Goal: Task Accomplishment & Management: Manage account settings

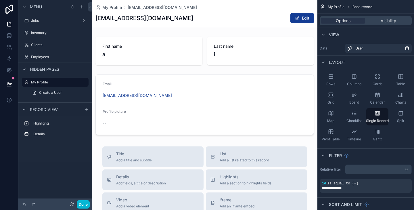
click at [280, 69] on div "scrollable content" at bounding box center [204, 198] width 225 height 397
click at [181, 71] on div "First name a Last name i Email [EMAIL_ADDRESS][DOMAIN_NAME] Profile picture --" at bounding box center [204, 85] width 225 height 103
click at [48, 19] on label "Jobs" at bounding box center [54, 20] width 46 height 5
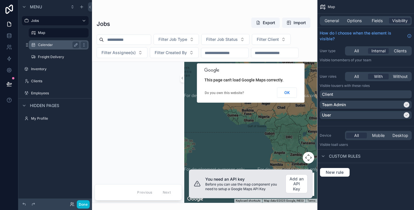
click at [46, 43] on label "Calendar" at bounding box center [57, 45] width 39 height 5
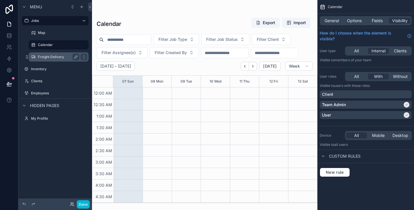
click at [44, 53] on div "Freight Delivery" at bounding box center [59, 56] width 58 height 9
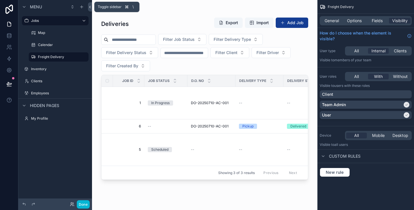
click at [89, 10] on button at bounding box center [90, 6] width 4 height 9
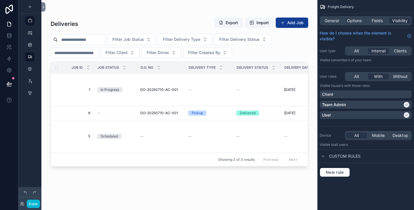
click at [289, 41] on div "scrollable content" at bounding box center [179, 101] width 276 height 203
click at [31, 68] on icon "scrollable content" at bounding box center [30, 69] width 5 height 5
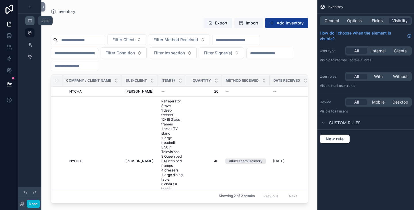
click at [33, 22] on div "scrollable content" at bounding box center [29, 20] width 7 height 9
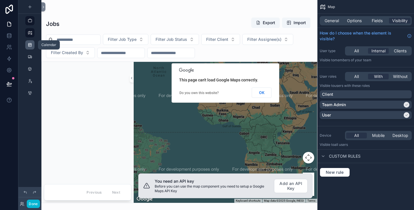
click at [30, 45] on icon "scrollable content" at bounding box center [30, 45] width 5 height 5
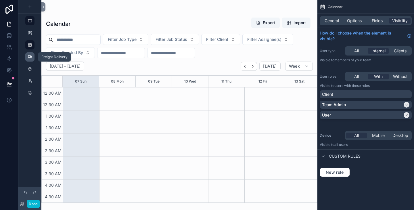
click at [30, 57] on icon "scrollable content" at bounding box center [30, 57] width 5 height 5
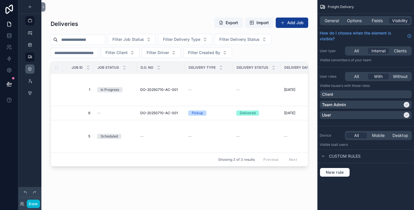
click at [33, 68] on link "scrollable content" at bounding box center [29, 68] width 9 height 9
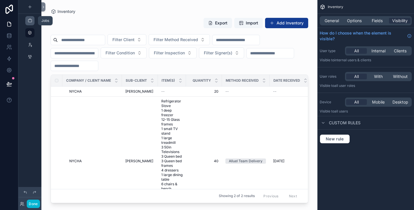
click at [29, 24] on div "scrollable content" at bounding box center [29, 20] width 7 height 9
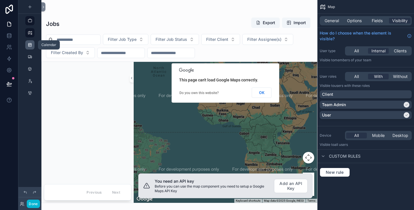
click at [30, 45] on icon "scrollable content" at bounding box center [30, 45] width 5 height 5
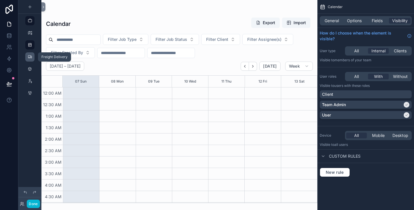
click at [30, 60] on div "scrollable content" at bounding box center [29, 56] width 7 height 9
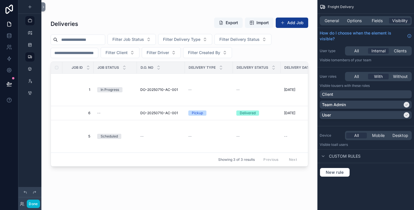
drag, startPoint x: 138, startPoint y: 19, endPoint x: 120, endPoint y: 19, distance: 18.7
click at [120, 19] on div "Deliveries Export Import Add Job" at bounding box center [180, 23] width 258 height 13
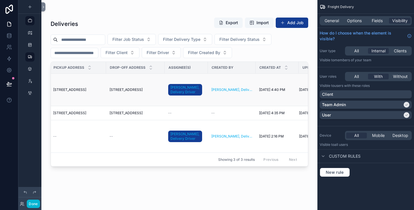
scroll to position [0, 525]
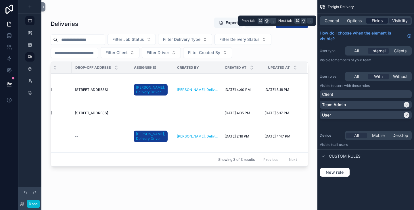
click at [371, 19] on div "Fields" at bounding box center [377, 21] width 22 height 6
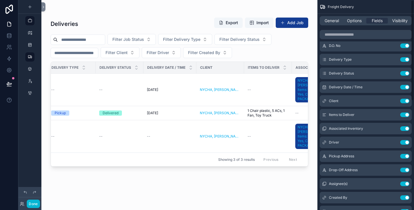
scroll to position [0, 0]
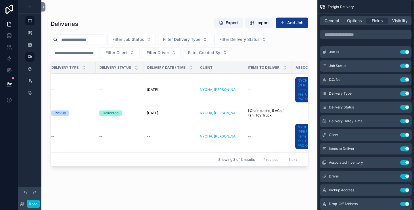
click at [328, 28] on div "scrollable content" at bounding box center [366, 35] width 97 height 14
click at [331, 25] on div "General Options Fields Visibility" at bounding box center [366, 20] width 92 height 9
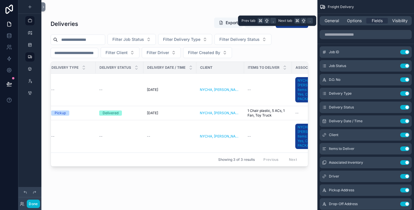
click at [332, 24] on div "General Options Fields Visibility" at bounding box center [366, 20] width 92 height 9
click at [331, 21] on span "General" at bounding box center [332, 21] width 14 height 6
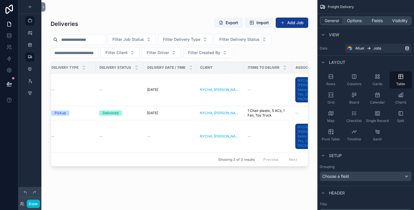
click at [312, 21] on div "Deliveries Export Import Add Job Filter Job Status Filter Delivery Type Filter …" at bounding box center [179, 101] width 276 height 203
click at [32, 20] on icon "scrollable content" at bounding box center [30, 20] width 5 height 5
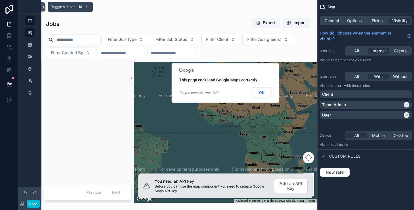
click at [43, 9] on button at bounding box center [43, 6] width 4 height 9
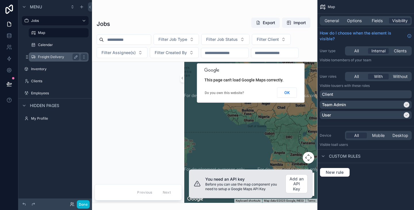
click at [47, 58] on label "Freight Delivery" at bounding box center [57, 57] width 39 height 5
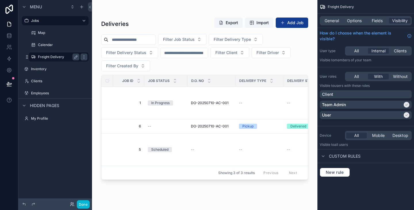
click at [58, 59] on label "Freight Delivery" at bounding box center [57, 57] width 39 height 5
click at [373, 18] on span "Fields" at bounding box center [377, 21] width 11 height 6
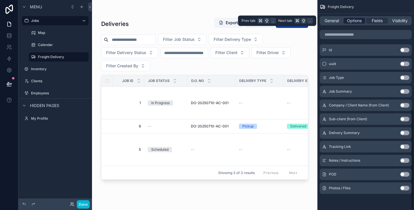
click at [358, 20] on span "Options" at bounding box center [354, 21] width 15 height 6
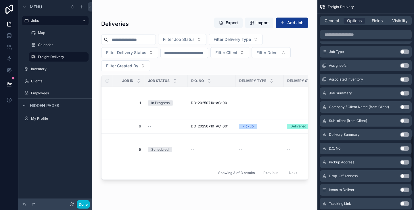
scroll to position [480, 0]
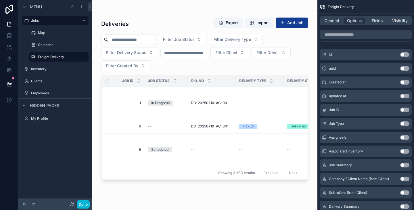
click at [409, 83] on button "Use setting" at bounding box center [404, 82] width 9 height 5
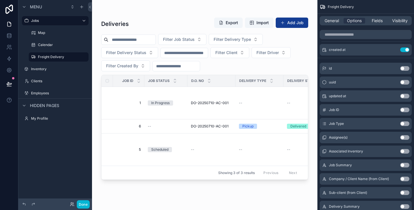
click at [183, 66] on input "scrollable content" at bounding box center [176, 66] width 47 height 8
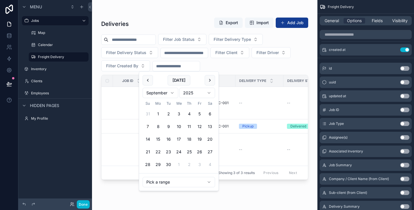
click at [226, 70] on div "Filter Job Status Filter Delivery Type Filter Delivery Status Filter Client Fil…" at bounding box center [204, 52] width 207 height 37
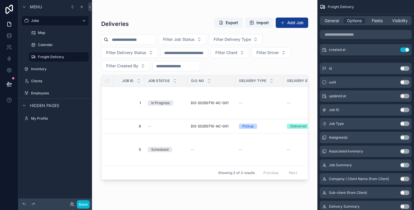
click at [226, 70] on div "Filter Job Status Filter Delivery Type Filter Delivery Status Filter Client Fil…" at bounding box center [204, 52] width 207 height 37
click at [405, 96] on button "Use setting" at bounding box center [404, 96] width 9 height 5
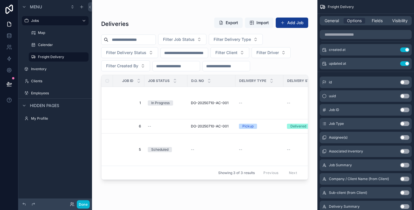
click at [273, 62] on div "Filter Job Status Filter Delivery Type Filter Delivery Status Filter Client Fil…" at bounding box center [204, 52] width 207 height 37
click at [183, 70] on div "scrollable content" at bounding box center [176, 66] width 48 height 10
click at [194, 66] on input "scrollable content" at bounding box center [176, 66] width 47 height 8
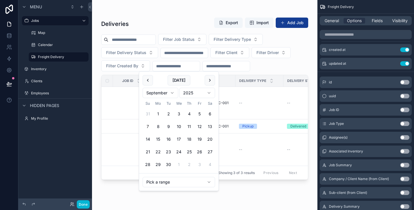
click at [247, 66] on input "scrollable content" at bounding box center [226, 66] width 47 height 8
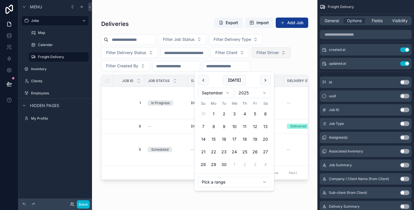
click at [291, 58] on button "Filter Driver" at bounding box center [271, 52] width 39 height 11
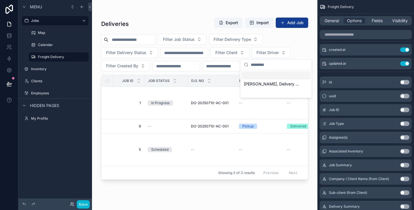
click at [300, 41] on div "Filter Job Status Filter Delivery Type Filter Delivery Status Filter Client Fil…" at bounding box center [204, 52] width 207 height 37
click at [131, 67] on span "Filter Created By" at bounding box center [122, 66] width 32 height 6
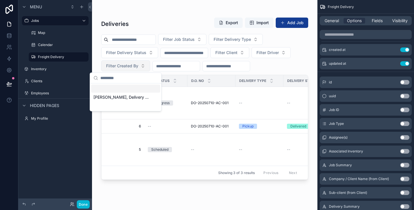
click at [131, 67] on span "Filter Created By" at bounding box center [122, 66] width 32 height 6
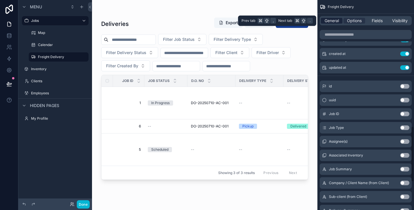
click at [333, 18] on span "General" at bounding box center [332, 21] width 14 height 6
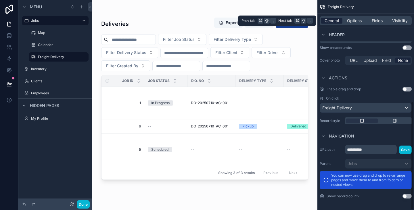
scroll to position [196, 0]
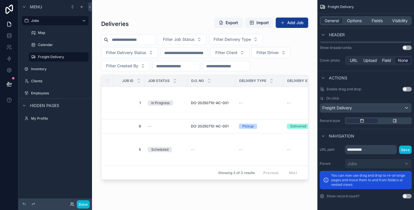
click at [359, 24] on div "General Options Fields Visibility" at bounding box center [366, 20] width 92 height 9
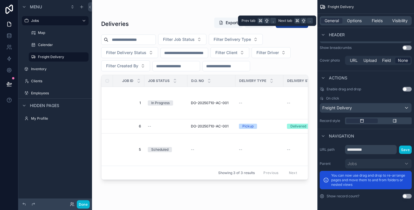
click at [359, 24] on div "General Options Fields Visibility" at bounding box center [366, 20] width 92 height 9
click at [359, 23] on span "Options" at bounding box center [354, 21] width 15 height 6
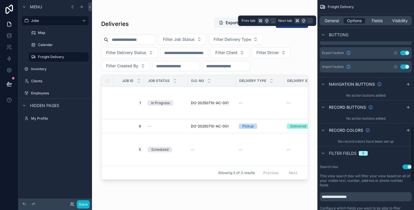
scroll to position [476, 0]
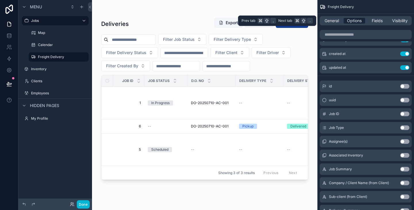
click at [354, 20] on span "Options" at bounding box center [354, 21] width 15 height 6
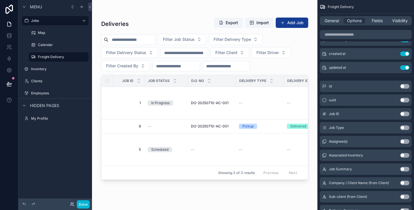
click at [239, 70] on div "scrollable content" at bounding box center [226, 66] width 48 height 10
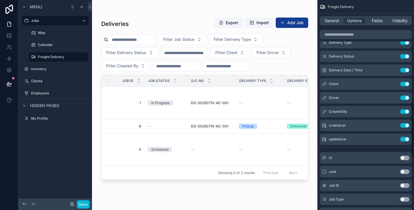
scroll to position [383, 0]
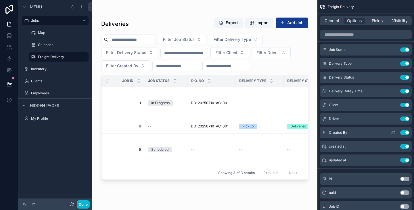
click at [395, 133] on icon "scrollable content" at bounding box center [393, 132] width 5 height 5
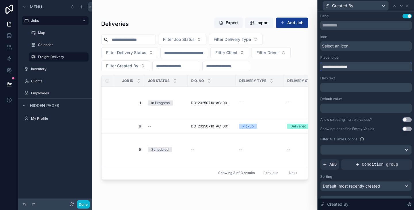
click at [352, 68] on input "**********" at bounding box center [365, 66] width 91 height 9
type input "**********"
click at [297, 9] on div "scrollable content" at bounding box center [204, 11] width 207 height 5
click at [406, 4] on icon at bounding box center [407, 5] width 5 height 5
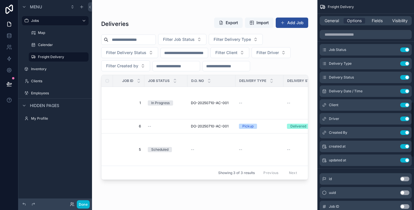
click at [409, 6] on div "Freight Delivery" at bounding box center [366, 7] width 97 height 14
click at [290, 22] on button "Add Job" at bounding box center [292, 23] width 33 height 10
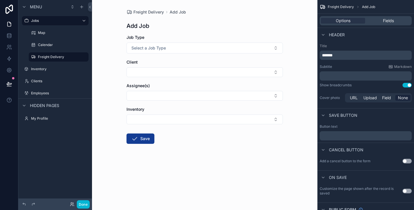
click at [204, 81] on form "Job Type Select a Job Type Client Assignee(s) Inventory Save" at bounding box center [205, 108] width 156 height 146
click at [181, 115] on button "Select Button" at bounding box center [205, 119] width 156 height 10
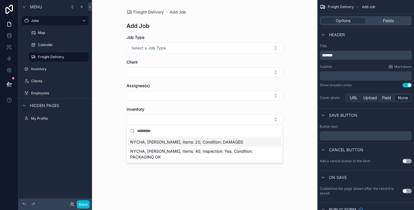
click at [160, 140] on span "NYCHA, [PERSON_NAME], Items: 20, Condition: DAMAGED" at bounding box center [186, 142] width 113 height 6
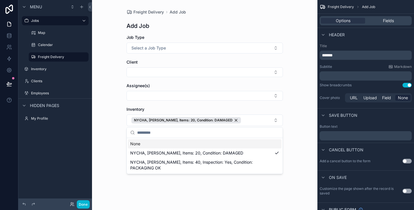
click at [116, 116] on div "Freight Delivery Add Job Add Job Job Type Select a Job Type Client Assignee(s) …" at bounding box center [204, 105] width 225 height 210
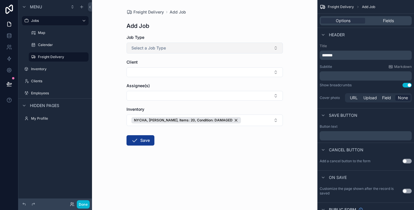
click at [161, 49] on span "Select a Job Type" at bounding box center [148, 48] width 35 height 6
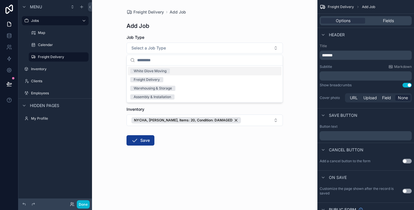
click at [202, 27] on div "Add Job" at bounding box center [205, 26] width 156 height 8
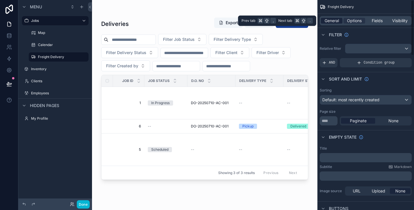
click at [334, 20] on span "General" at bounding box center [332, 21] width 14 height 6
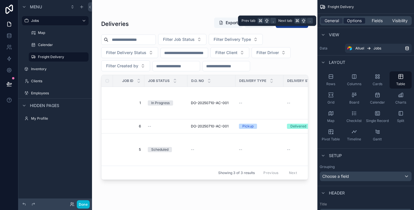
click at [347, 21] on span "Options" at bounding box center [354, 21] width 15 height 6
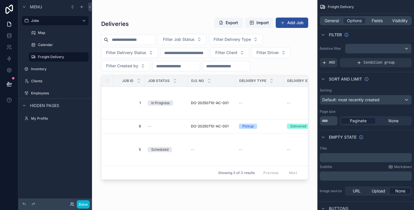
click at [295, 19] on button "Add Job" at bounding box center [292, 23] width 33 height 10
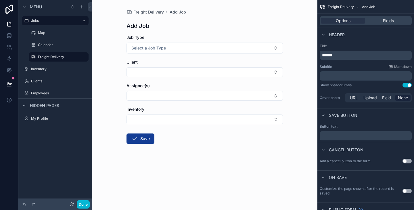
click at [198, 24] on div "Add Job" at bounding box center [205, 26] width 156 height 8
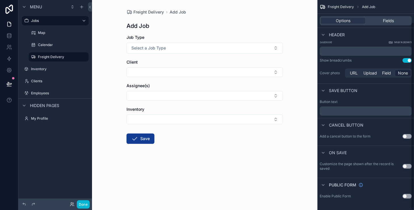
click at [229, 31] on div "Freight Delivery Add Job Add Job Job Type Select a Job Type Client Assignee(s) …" at bounding box center [205, 90] width 166 height 181
click at [387, 25] on div "Options Fields" at bounding box center [366, 20] width 92 height 9
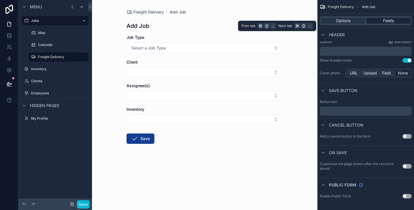
click at [383, 22] on div "Fields" at bounding box center [388, 21] width 44 height 6
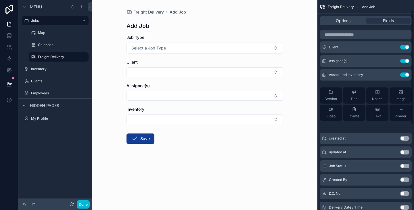
scroll to position [0, 0]
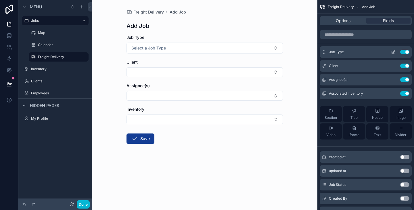
click at [393, 51] on icon "scrollable content" at bounding box center [394, 51] width 2 height 2
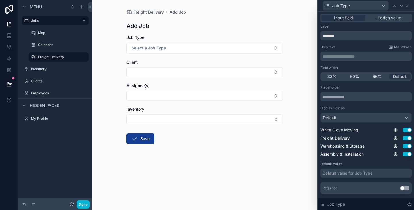
scroll to position [14, 0]
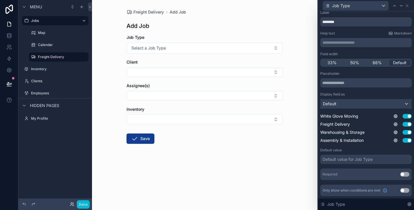
click at [408, 104] on div "Default" at bounding box center [366, 103] width 91 height 9
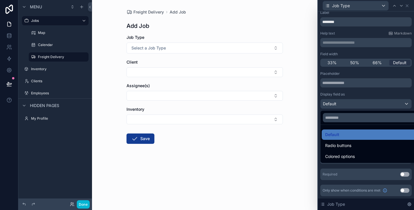
click at [409, 100] on div at bounding box center [366, 105] width 96 height 210
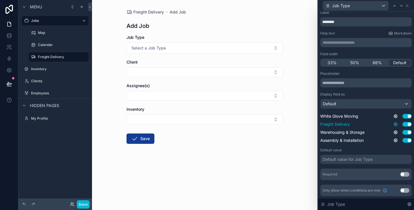
click at [395, 124] on icon at bounding box center [395, 124] width 5 height 5
click at [406, 118] on button "Use setting" at bounding box center [407, 116] width 9 height 5
click at [407, 132] on button "Use setting" at bounding box center [407, 132] width 9 height 5
click at [407, 143] on div "Assembly & Installation Use setting" at bounding box center [365, 140] width 91 height 6
click at [407, 140] on button "Use setting" at bounding box center [407, 140] width 9 height 5
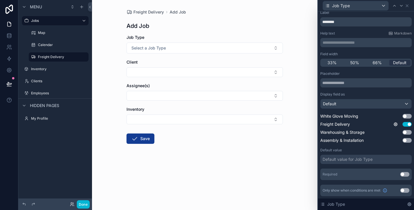
click at [364, 158] on div "Default value for Job Type" at bounding box center [348, 159] width 50 height 6
click at [327, 33] on label "Help text" at bounding box center [327, 33] width 15 height 5
click at [340, 157] on div "Default value for Job Type" at bounding box center [348, 159] width 50 height 6
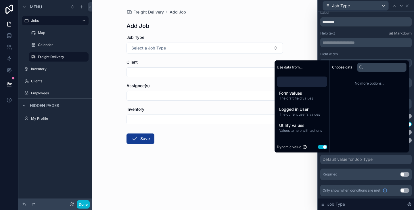
click at [322, 151] on div "Dynamic value Use setting" at bounding box center [302, 147] width 55 height 12
click at [322, 149] on div "Dynamic value Use setting" at bounding box center [302, 147] width 50 height 7
click at [321, 148] on button "Use setting" at bounding box center [322, 147] width 9 height 5
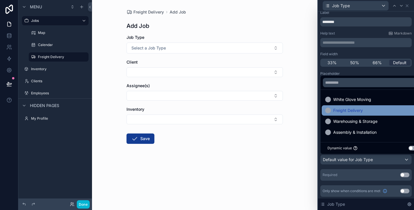
click at [367, 112] on div "Freight Delivery" at bounding box center [372, 110] width 95 height 7
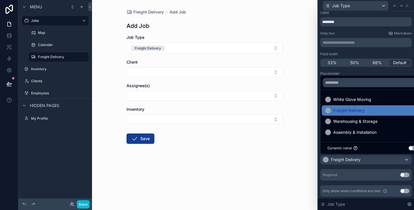
click at [381, 167] on div "Placeholder Display field as Default White Glove Moving Use setting Freight Del…" at bounding box center [365, 125] width 91 height 109
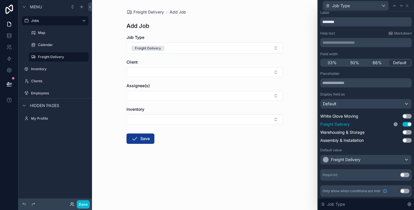
click at [406, 123] on button "Use setting" at bounding box center [407, 124] width 9 height 5
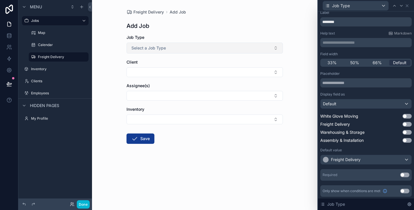
click at [186, 47] on button "Select a Job Type" at bounding box center [205, 48] width 156 height 11
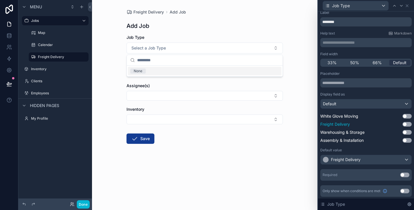
click at [408, 123] on button "Use setting" at bounding box center [407, 124] width 9 height 5
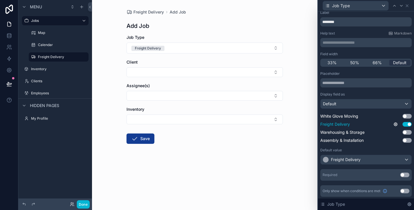
scroll to position [0, 0]
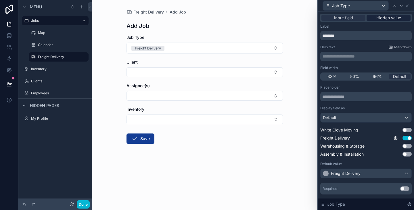
click at [389, 20] on span "Hidden value" at bounding box center [388, 18] width 25 height 6
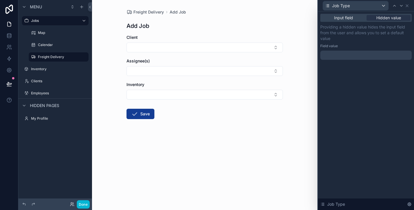
click at [353, 54] on div at bounding box center [365, 55] width 91 height 9
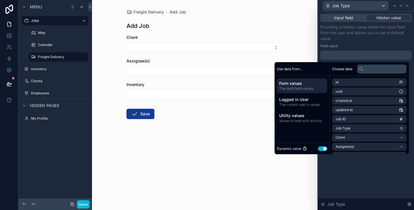
click at [354, 54] on div at bounding box center [365, 55] width 91 height 9
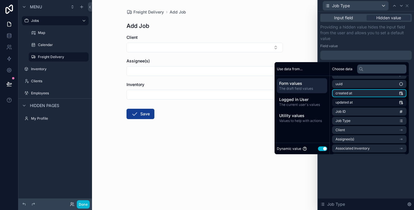
scroll to position [8, 0]
click at [319, 148] on button "Use setting" at bounding box center [322, 148] width 9 height 5
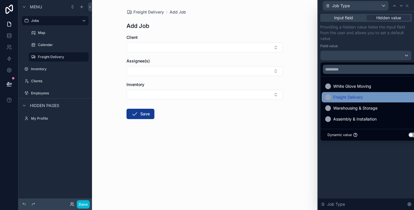
click at [350, 96] on span "Freight Delivery" at bounding box center [348, 97] width 30 height 7
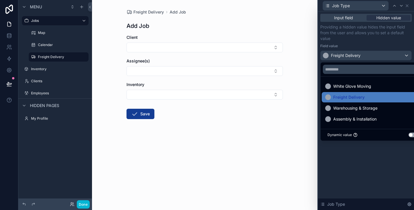
click at [363, 161] on div "Input field Hidden value Providing a hidden value hides the input field from th…" at bounding box center [366, 111] width 96 height 198
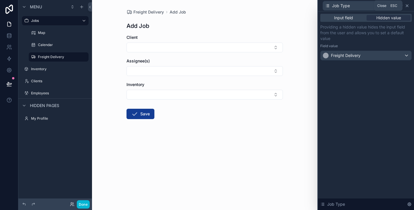
click at [407, 5] on icon at bounding box center [407, 5] width 5 height 5
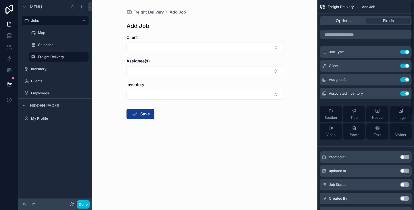
click at [142, 26] on h1 "Add Job" at bounding box center [138, 26] width 23 height 8
click at [174, 27] on div "Add Job" at bounding box center [205, 26] width 156 height 8
click at [225, 12] on div "Freight Delivery Add Job" at bounding box center [205, 12] width 156 height 6
click at [108, 18] on div "Freight Delivery Add Job Add Job Client Assignee(s) Inventory Save" at bounding box center [204, 105] width 225 height 210
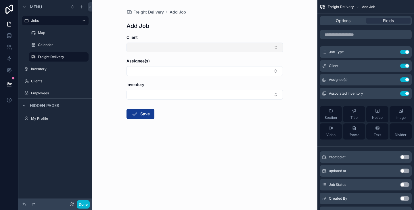
click at [161, 48] on button "Select Button" at bounding box center [205, 48] width 156 height 10
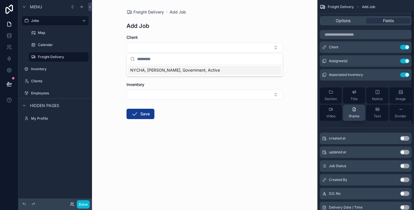
scroll to position [19, 0]
click at [338, 126] on div "Job Type Use setting Client Use setting Assignee(s) Use setting Associated Inve…" at bounding box center [366, 183] width 97 height 349
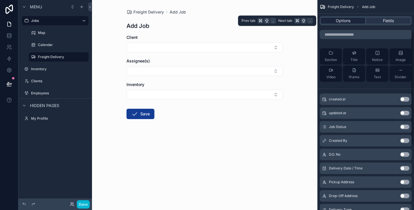
scroll to position [58, 0]
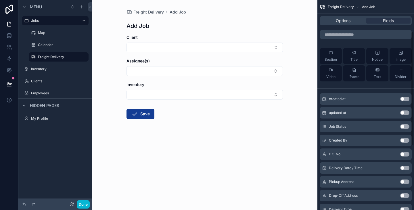
click at [404, 152] on div "D.O. No Use setting" at bounding box center [366, 154] width 92 height 12
click at [405, 154] on button "Use setting" at bounding box center [404, 154] width 9 height 5
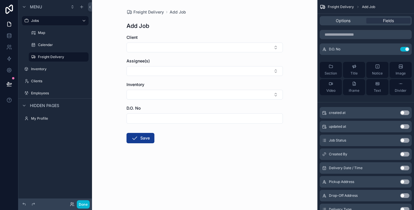
click at [405, 167] on button "Use setting" at bounding box center [404, 168] width 9 height 5
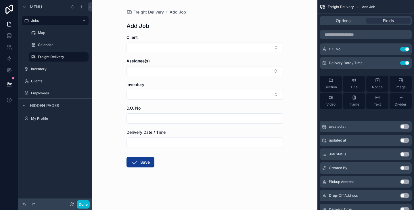
click at [405, 170] on button "Use setting" at bounding box center [404, 168] width 9 height 5
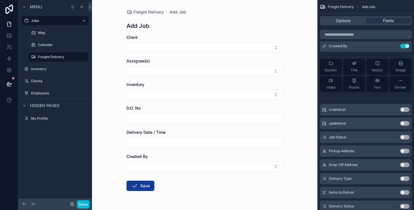
scroll to position [110, 0]
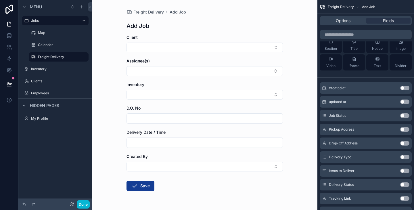
click at [407, 158] on button "Use setting" at bounding box center [404, 157] width 9 height 5
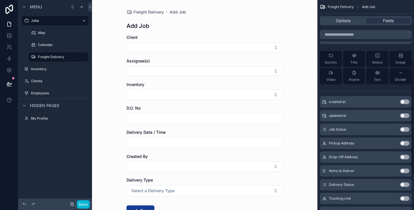
scroll to position [125, 0]
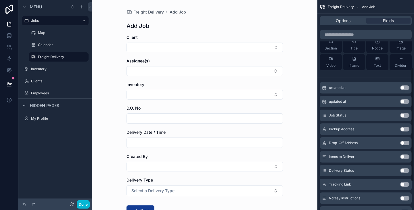
click at [406, 158] on button "Use setting" at bounding box center [404, 156] width 9 height 5
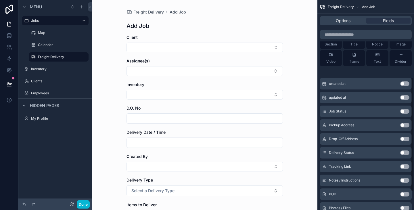
click at [406, 155] on div "Delivery Status Use setting" at bounding box center [366, 153] width 92 height 12
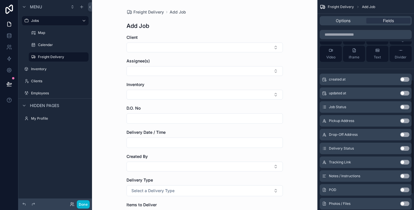
scroll to position [147, 0]
click at [405, 148] on button "Use setting" at bounding box center [404, 148] width 9 height 5
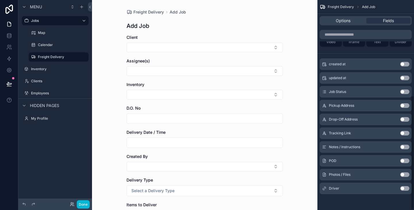
scroll to position [176, 0]
click at [404, 133] on button "Use setting" at bounding box center [404, 133] width 9 height 5
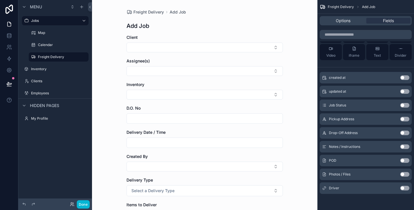
click at [406, 146] on button "Use setting" at bounding box center [404, 146] width 9 height 5
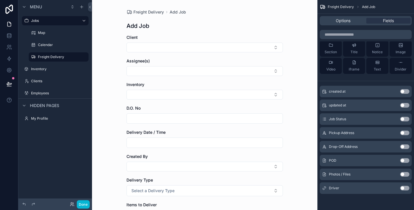
click at [405, 175] on button "Use setting" at bounding box center [404, 174] width 9 height 5
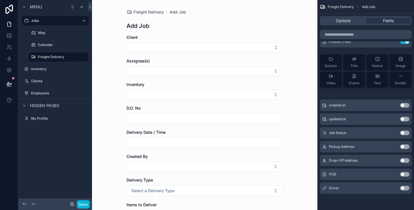
drag, startPoint x: 405, startPoint y: 187, endPoint x: 368, endPoint y: 34, distance: 156.8
click at [405, 187] on button "Use setting" at bounding box center [404, 188] width 9 height 5
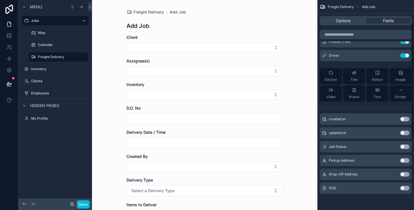
scroll to position [0, 0]
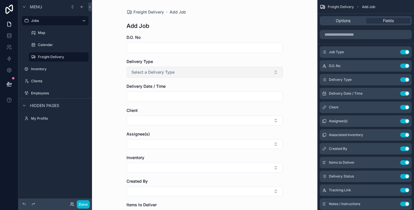
click at [211, 68] on button "Select a Delivery Type" at bounding box center [205, 72] width 156 height 11
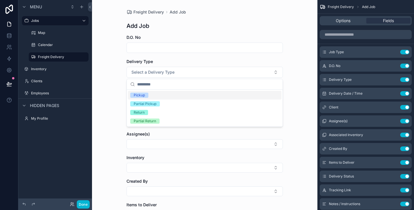
click at [119, 35] on div "Freight Delivery Add Job Add Job D.O. No Delivery Type Select a Delivery Type D…" at bounding box center [204, 105] width 225 height 210
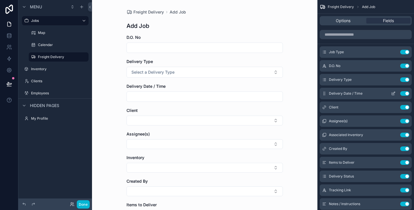
click at [392, 93] on icon "scrollable content" at bounding box center [393, 93] width 5 height 5
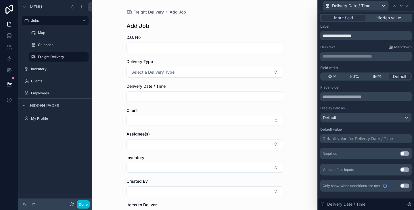
click at [297, 34] on div "Freight Delivery Add Job Add Job D.O. No Delivery Type Select a Delivery Type D…" at bounding box center [204, 105] width 225 height 210
click at [313, 83] on div "Freight Delivery Add Job Add Job D.O. No Delivery Type Select a Delivery Type D…" at bounding box center [204, 105] width 225 height 210
click at [408, 5] on icon at bounding box center [407, 5] width 5 height 5
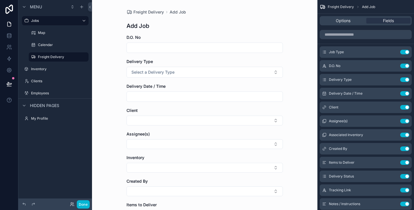
click at [211, 96] on input "scrollable content" at bounding box center [205, 97] width 156 height 8
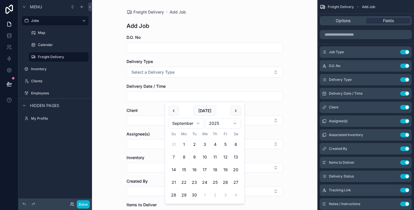
click at [283, 87] on div "Delivery Date / Time" at bounding box center [205, 86] width 156 height 6
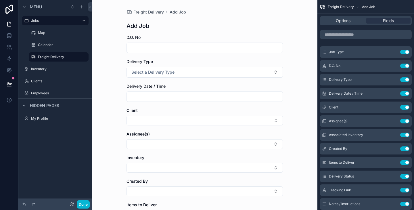
click at [292, 88] on div "Freight Delivery Add Job Add Job D.O. No Delivery Type Select a Delivery Type D…" at bounding box center [204, 105] width 225 height 210
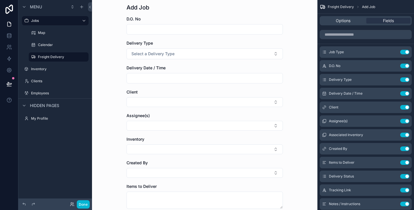
scroll to position [19, 0]
click at [254, 98] on button "Select Button" at bounding box center [205, 102] width 156 height 10
click at [296, 76] on div "Freight Delivery Add Job Add Job D.O. No Delivery Type Select a Delivery Type D…" at bounding box center [204, 86] width 225 height 210
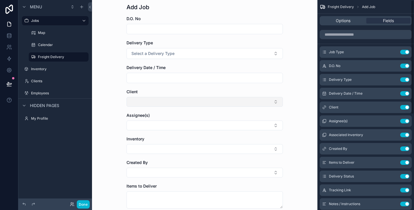
click at [272, 100] on button "Select Button" at bounding box center [205, 102] width 156 height 10
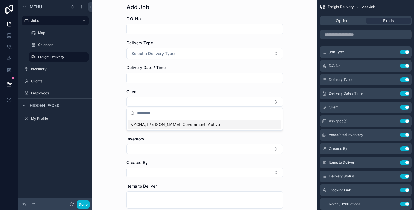
click at [287, 80] on div "Freight Delivery Add Job Add Job D.O. No Delivery Type Select a Delivery Type D…" at bounding box center [205, 193] width 166 height 424
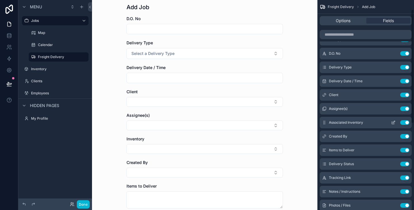
scroll to position [19, 0]
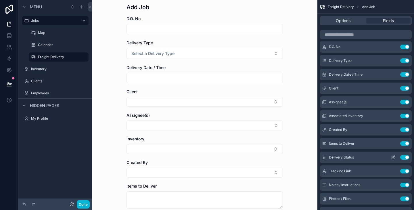
click at [404, 158] on button "Use setting" at bounding box center [404, 157] width 9 height 5
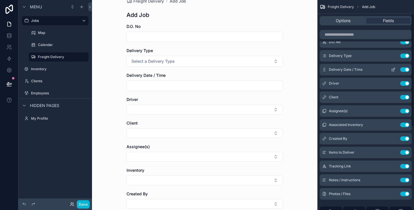
scroll to position [25, 0]
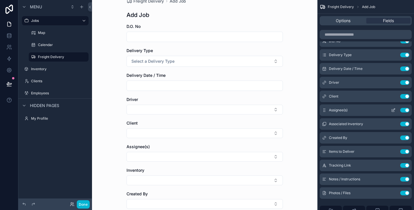
click at [406, 109] on button "Use setting" at bounding box center [404, 110] width 9 height 5
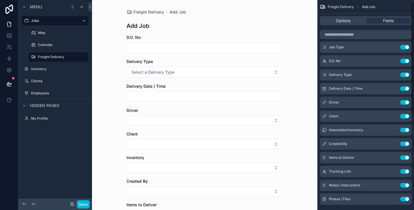
scroll to position [1, 0]
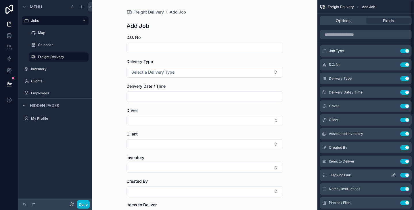
click at [408, 174] on button "Use setting" at bounding box center [404, 175] width 9 height 5
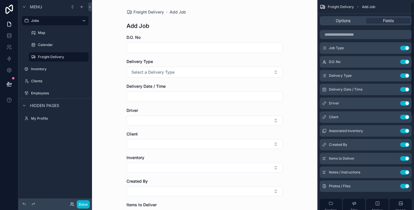
scroll to position [0, 0]
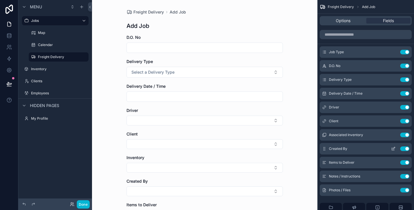
click at [394, 148] on icon "scrollable content" at bounding box center [394, 148] width 2 height 2
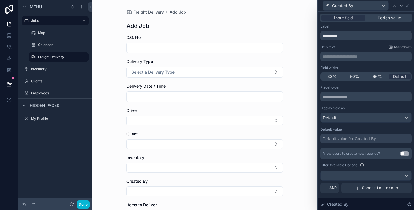
click at [364, 58] on p "**********" at bounding box center [367, 56] width 88 height 6
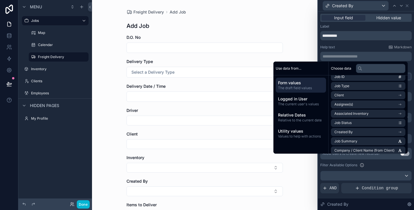
scroll to position [42, 0]
click at [297, 103] on span "The current user's values" at bounding box center [301, 104] width 46 height 5
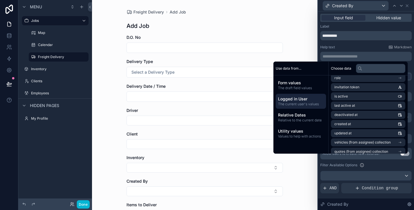
scroll to position [0, 0]
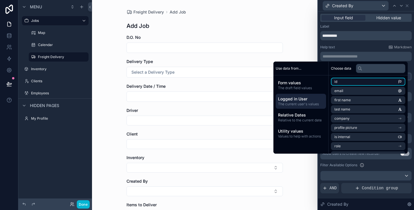
click at [372, 83] on li "id" at bounding box center [368, 82] width 74 height 8
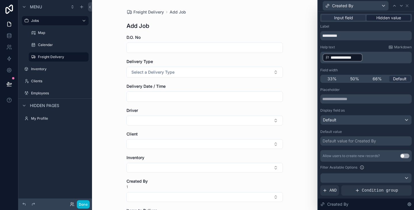
click at [391, 16] on span "Hidden value" at bounding box center [388, 18] width 25 height 6
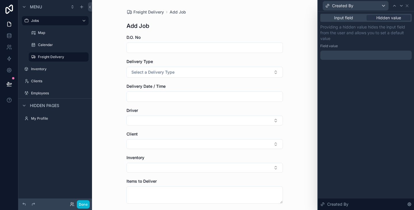
click at [354, 14] on div "Input field Hidden value" at bounding box center [365, 18] width 91 height 8
click at [352, 17] on span "Input field" at bounding box center [343, 18] width 19 height 6
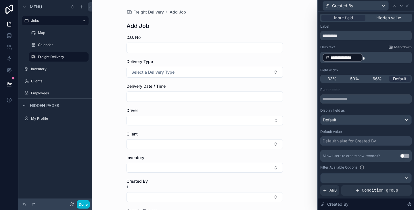
click at [370, 56] on p "**********" at bounding box center [367, 57] width 88 height 9
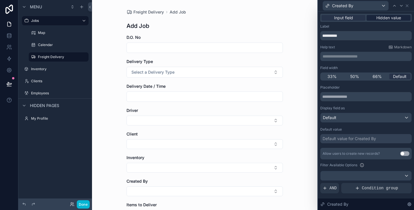
click at [390, 13] on div "**********" at bounding box center [366, 141] width 96 height 259
click at [388, 19] on span "Hidden value" at bounding box center [388, 18] width 25 height 6
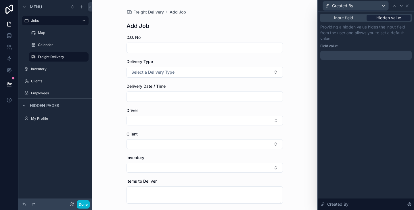
click at [387, 18] on span "Hidden value" at bounding box center [388, 18] width 25 height 6
click at [363, 51] on div at bounding box center [365, 55] width 91 height 9
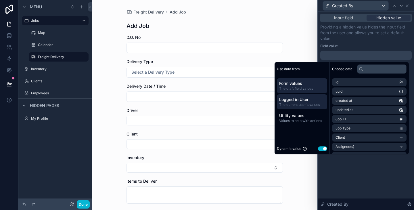
click at [303, 100] on span "Logged in User" at bounding box center [302, 100] width 46 height 6
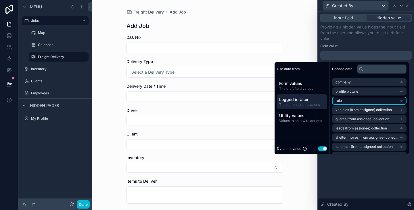
scroll to position [8, 0]
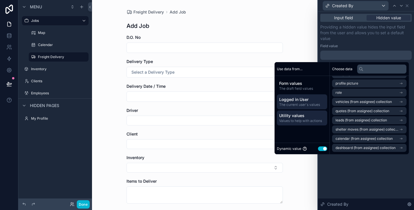
click at [295, 118] on span "Utility values" at bounding box center [302, 116] width 46 height 6
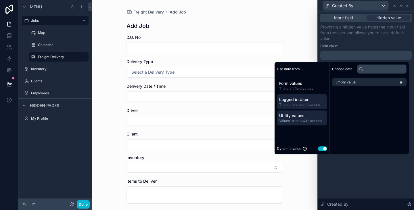
click at [297, 108] on div "Logged in User The current user's values" at bounding box center [302, 101] width 50 height 15
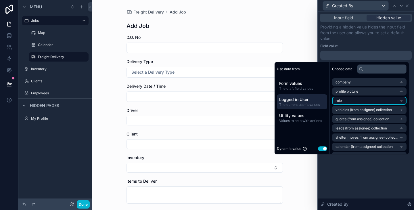
click at [359, 100] on li "role" at bounding box center [369, 101] width 74 height 8
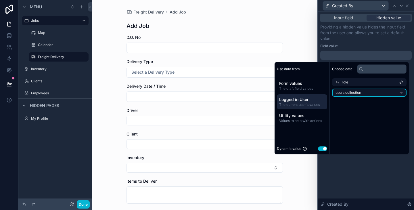
click at [348, 93] on span "users collection" at bounding box center [349, 92] width 26 height 5
click at [309, 95] on div "Logged in User The current user's values" at bounding box center [302, 101] width 50 height 15
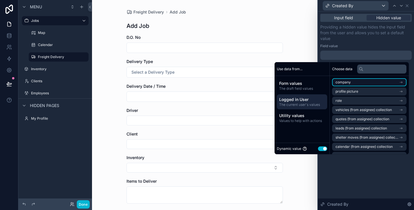
click at [363, 84] on li "company" at bounding box center [369, 82] width 74 height 8
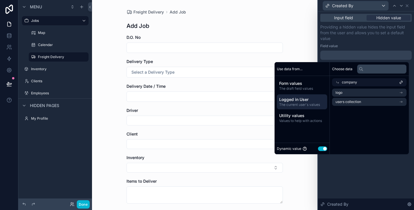
click at [292, 106] on span "The current user's values" at bounding box center [302, 104] width 46 height 5
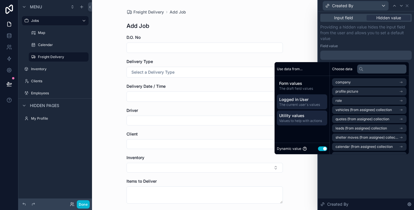
click at [299, 112] on div "Utility values Values to help with actions" at bounding box center [302, 117] width 50 height 15
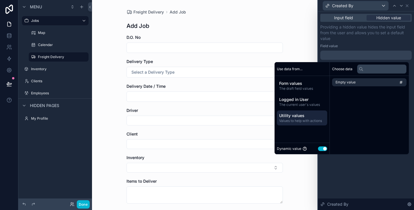
click at [349, 77] on div "Empty value" at bounding box center [369, 82] width 79 height 13
click at [349, 81] on span "Empty value" at bounding box center [346, 82] width 20 height 5
click at [318, 151] on button "Use setting" at bounding box center [322, 148] width 9 height 5
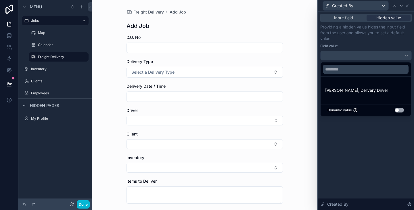
click at [402, 111] on button "Use setting" at bounding box center [399, 110] width 9 height 5
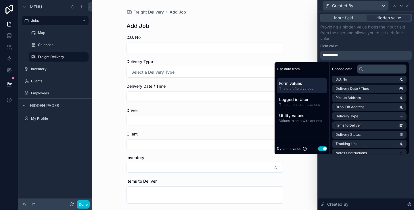
scroll to position [183, 0]
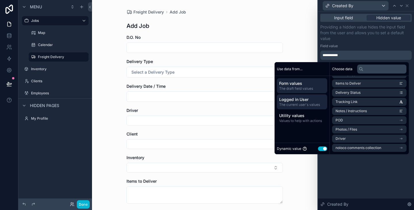
click at [307, 96] on div "Logged in User The current user's values" at bounding box center [302, 101] width 50 height 15
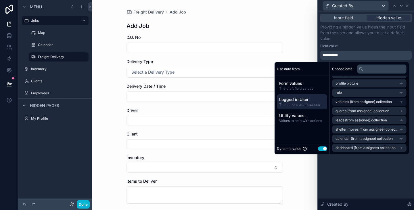
scroll to position [0, 0]
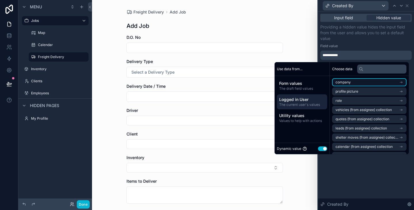
click at [365, 85] on li "company" at bounding box center [369, 82] width 74 height 8
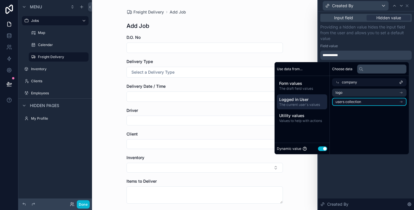
click at [363, 99] on li "users collection" at bounding box center [369, 102] width 74 height 8
click at [354, 91] on span "users collection" at bounding box center [355, 91] width 26 height 5
click at [411, 87] on div "**********" at bounding box center [366, 111] width 96 height 198
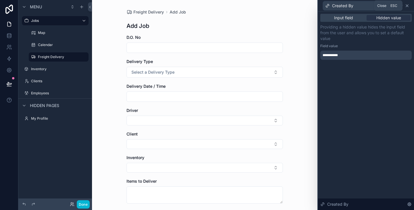
click at [407, 5] on icon at bounding box center [407, 6] width 2 height 2
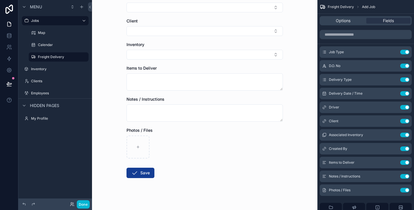
scroll to position [118, 0]
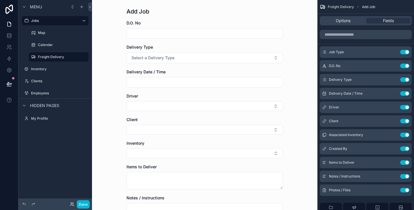
scroll to position [12, 0]
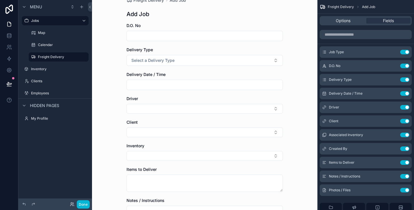
click at [116, 123] on div "Freight Delivery Add Job Add Job D.O. No Delivery Type Select a Delivery Type D…" at bounding box center [204, 93] width 225 height 210
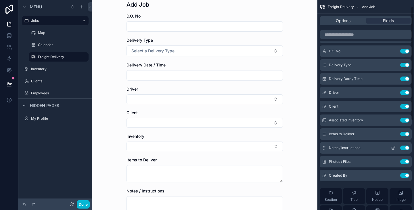
scroll to position [11, 0]
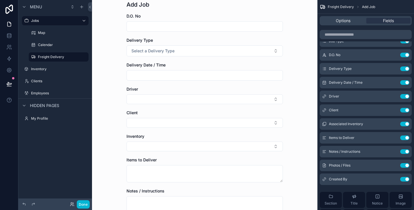
click at [219, 185] on form "D.O. No Delivery Type Select a Delivery Type Delivery Date / Time Driver Client…" at bounding box center [205, 159] width 156 height 293
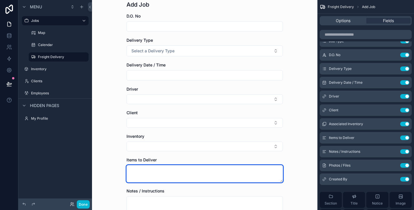
click at [226, 181] on textarea "scrollable content" at bounding box center [205, 173] width 156 height 17
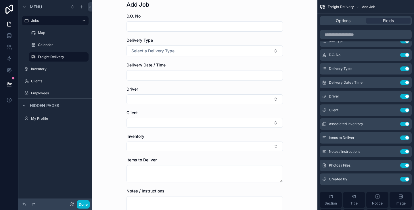
click at [311, 149] on div "Freight Delivery Add Job Add Job D.O. No Delivery Type Select a Delivery Type D…" at bounding box center [204, 84] width 225 height 210
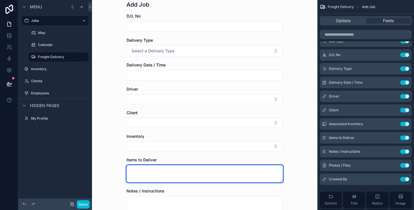
click at [267, 175] on textarea "scrollable content" at bounding box center [205, 173] width 156 height 17
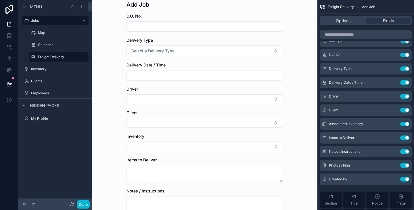
click at [292, 120] on div "Freight Delivery Add Job Add Job D.O. No Delivery Type Select a Delivery Type D…" at bounding box center [204, 84] width 225 height 210
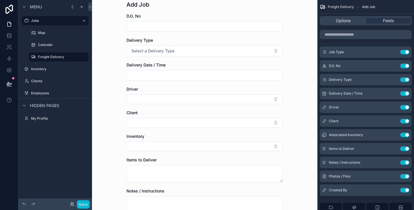
scroll to position [0, 0]
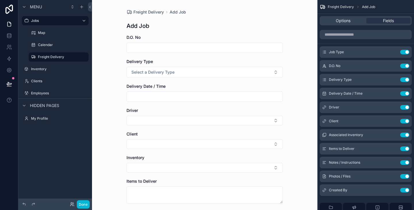
click at [143, 26] on h1 "Add Job" at bounding box center [138, 26] width 23 height 8
click at [163, 26] on div "Add Job" at bounding box center [205, 26] width 156 height 8
click at [240, 22] on div "Add Job" at bounding box center [205, 26] width 156 height 8
click at [332, 23] on div "Options" at bounding box center [343, 21] width 44 height 6
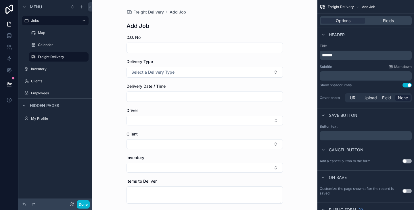
click at [333, 54] on span "*******" at bounding box center [327, 55] width 11 height 4
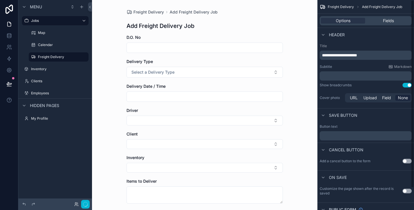
click at [375, 53] on p "**********" at bounding box center [366, 55] width 89 height 6
click at [375, 41] on div "Header" at bounding box center [366, 35] width 97 height 14
click at [374, 53] on p "**********" at bounding box center [366, 55] width 89 height 6
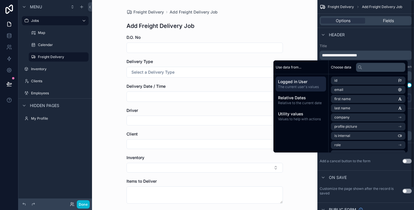
click at [380, 45] on label "Title" at bounding box center [366, 46] width 92 height 5
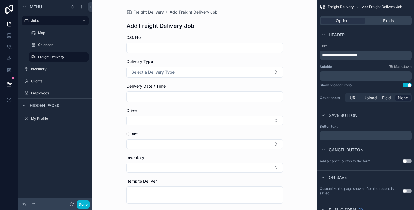
click at [380, 45] on label "Title" at bounding box center [366, 46] width 92 height 5
click at [406, 86] on button "Use setting" at bounding box center [407, 85] width 9 height 5
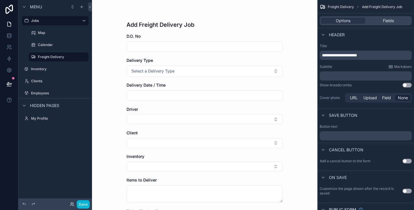
click at [151, 23] on h1 "Add Freight Delivery Job" at bounding box center [161, 25] width 68 height 8
click at [228, 28] on div "Add Freight Delivery Job" at bounding box center [205, 25] width 156 height 8
click at [329, 56] on span "**********" at bounding box center [339, 55] width 35 height 4
click at [371, 36] on div "Header" at bounding box center [366, 35] width 97 height 14
click at [373, 53] on p "**********" at bounding box center [366, 55] width 89 height 6
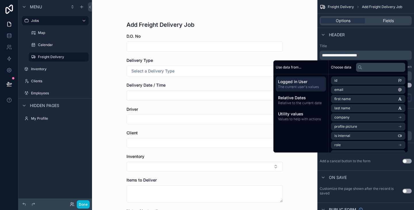
click at [376, 47] on label "Title" at bounding box center [366, 46] width 92 height 5
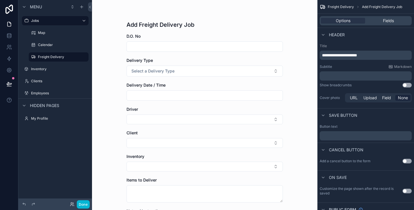
click at [406, 163] on button "Use setting" at bounding box center [407, 161] width 9 height 5
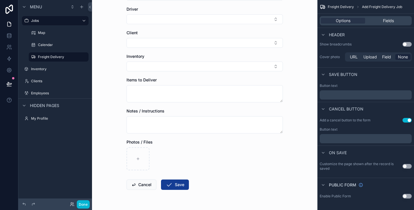
scroll to position [117, 0]
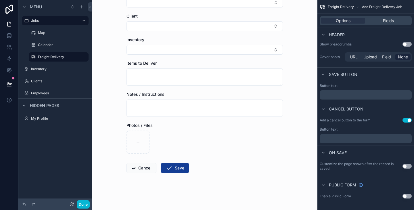
click at [363, 156] on div "On save" at bounding box center [366, 153] width 97 height 14
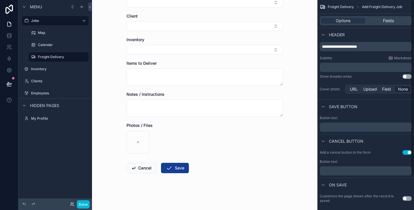
scroll to position [0, 0]
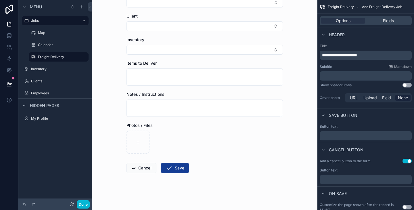
click at [369, 38] on div "Header" at bounding box center [366, 35] width 97 height 14
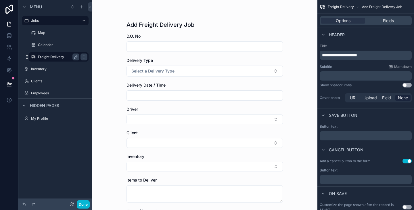
click at [60, 56] on label "Freight Delivery" at bounding box center [57, 57] width 39 height 5
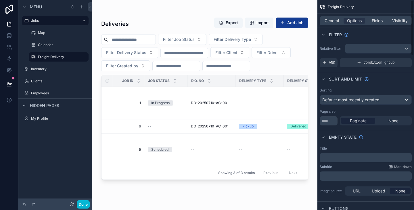
click at [361, 37] on div "Filter" at bounding box center [366, 35] width 97 height 14
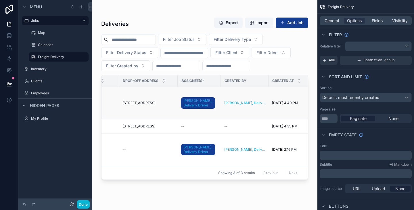
scroll to position [0, 576]
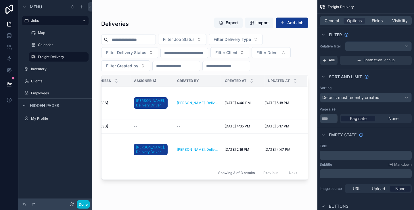
click at [192, 69] on input "scrollable content" at bounding box center [176, 66] width 47 height 8
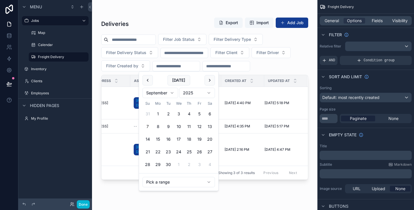
click at [192, 69] on input "scrollable content" at bounding box center [176, 66] width 47 height 8
click at [89, 7] on icon at bounding box center [89, 7] width 1 height 2
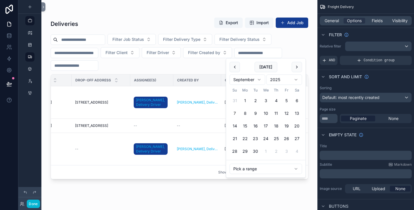
scroll to position [0, 525]
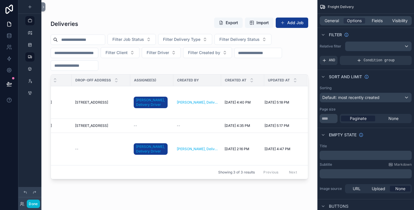
click at [133, 15] on div "Deliveries Export Import Add Job Filter Job Status Filter Delivery Type Filter …" at bounding box center [180, 108] width 258 height 189
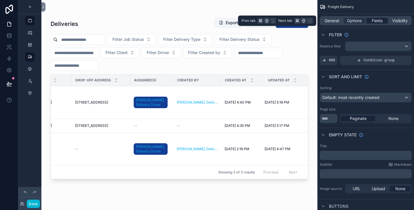
click at [376, 21] on span "Fields" at bounding box center [377, 21] width 11 height 6
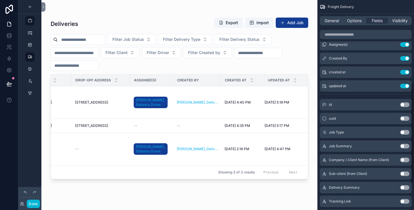
scroll to position [161, 0]
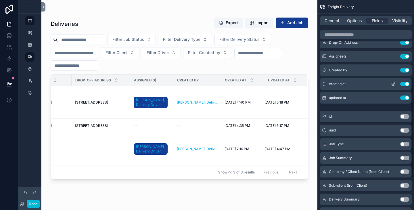
click at [403, 84] on button "Use setting" at bounding box center [404, 84] width 9 height 5
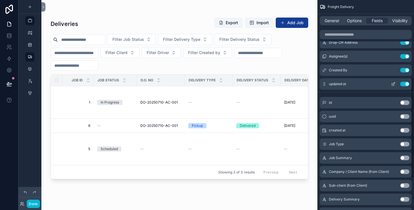
click at [404, 83] on button "Use setting" at bounding box center [404, 84] width 9 height 5
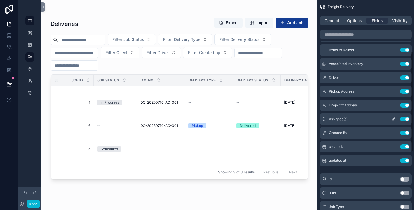
scroll to position [107, 0]
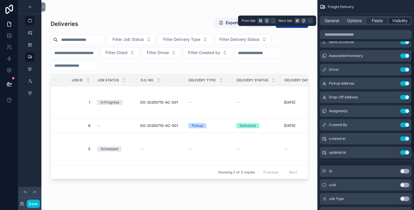
click at [395, 23] on span "Visibility" at bounding box center [400, 21] width 16 height 6
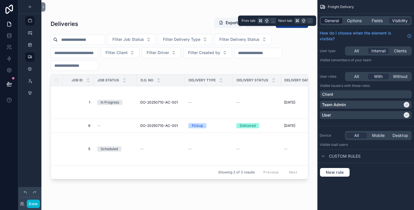
click at [334, 19] on span "General" at bounding box center [332, 21] width 14 height 6
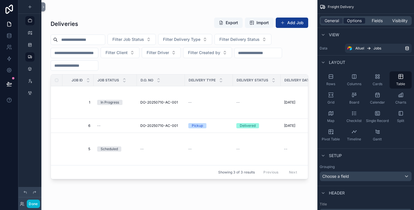
click at [353, 19] on span "Options" at bounding box center [354, 21] width 15 height 6
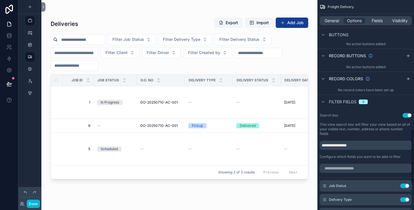
scroll to position [462, 0]
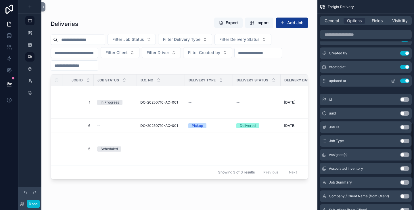
click at [405, 80] on button "Use setting" at bounding box center [404, 81] width 9 height 5
click at [404, 66] on button "Use setting" at bounding box center [404, 67] width 9 height 5
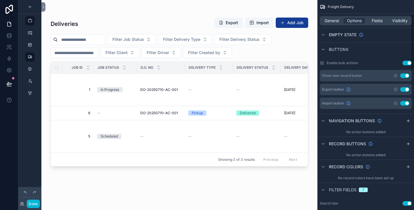
scroll to position [0, 0]
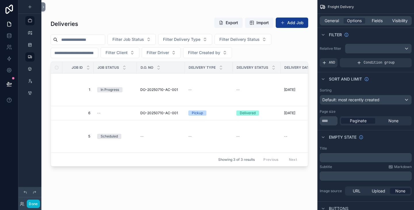
click at [219, 8] on div "Deliveries Export Import Add Job Filter Job Status Filter Delivery Type Filter …" at bounding box center [179, 101] width 276 height 203
click at [55, 22] on h1 "Deliveries" at bounding box center [65, 24] width 28 height 8
click at [333, 20] on span "General" at bounding box center [332, 21] width 14 height 6
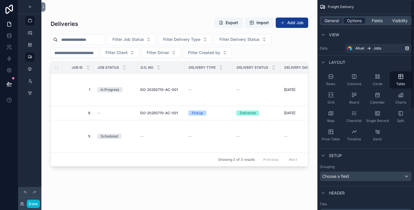
click at [351, 19] on span "Options" at bounding box center [354, 21] width 15 height 6
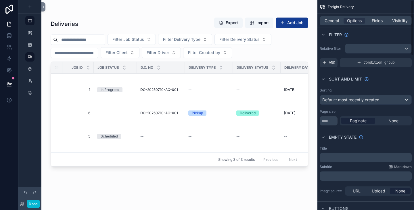
click at [323, 17] on div "General Options Fields Visibility" at bounding box center [366, 20] width 92 height 9
click at [71, 26] on h1 "Deliveries" at bounding box center [65, 24] width 28 height 8
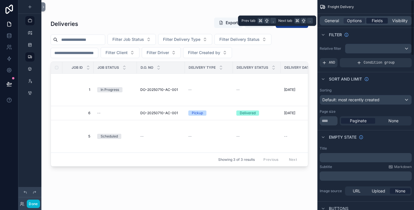
click at [377, 23] on span "Fields" at bounding box center [377, 21] width 11 height 6
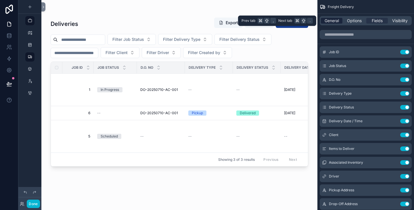
click at [341, 20] on div "General" at bounding box center [332, 21] width 22 height 6
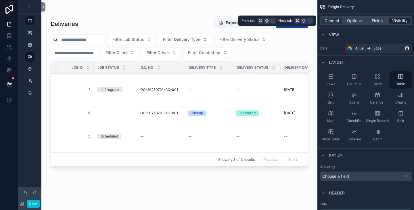
click at [397, 20] on span "Visibility" at bounding box center [400, 21] width 16 height 6
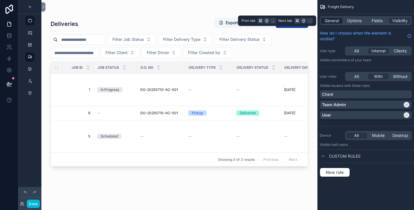
click at [338, 20] on span "General" at bounding box center [332, 21] width 14 height 6
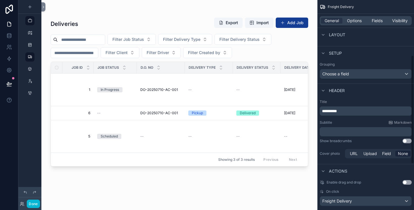
scroll to position [108, 0]
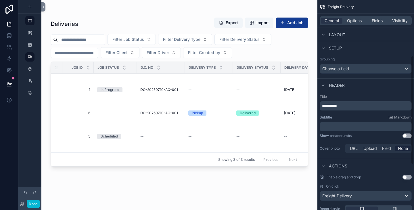
click at [337, 108] on span "**********" at bounding box center [329, 106] width 15 height 4
click at [372, 109] on div "**********" at bounding box center [366, 105] width 92 height 9
click at [362, 109] on div "**********" at bounding box center [366, 105] width 92 height 9
click at [361, 108] on p "**********" at bounding box center [366, 106] width 89 height 6
click at [358, 113] on div "**********" at bounding box center [366, 124] width 97 height 64
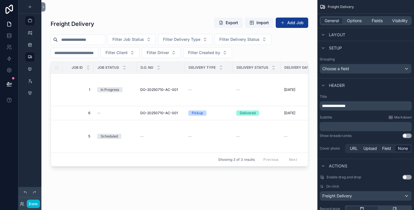
drag, startPoint x: 356, startPoint y: 119, endPoint x: 367, endPoint y: 86, distance: 34.9
click at [356, 119] on div "Subtitle Markdown" at bounding box center [366, 117] width 92 height 5
click at [368, 107] on p "**********" at bounding box center [366, 106] width 89 height 6
click at [376, 104] on p "**********" at bounding box center [366, 106] width 89 height 6
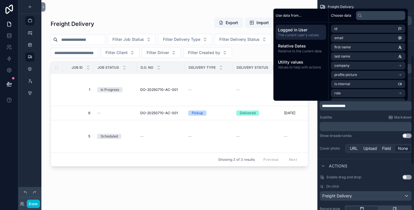
click at [362, 136] on div "Show breadcrumbs Use setting" at bounding box center [366, 135] width 92 height 5
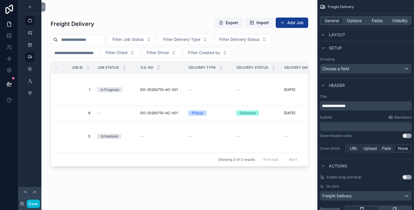
click at [362, 136] on div "Show breadcrumbs Use setting" at bounding box center [366, 135] width 92 height 5
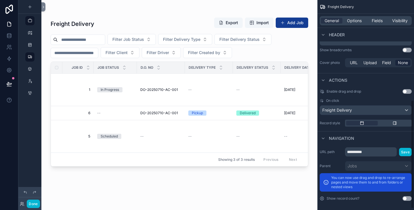
scroll to position [196, 0]
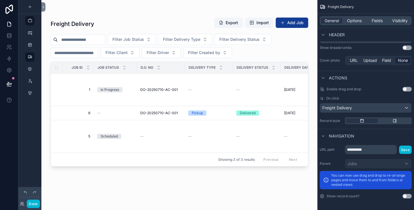
click at [383, 73] on div "Actions" at bounding box center [366, 78] width 97 height 14
click at [370, 150] on input "**********" at bounding box center [371, 149] width 52 height 9
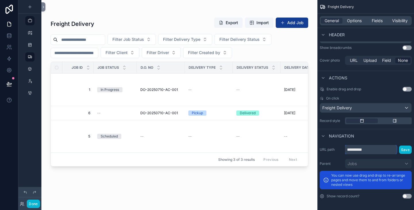
click at [370, 150] on input "**********" at bounding box center [371, 149] width 52 height 9
type input "**********"
click at [405, 150] on button "Save" at bounding box center [405, 150] width 13 height 8
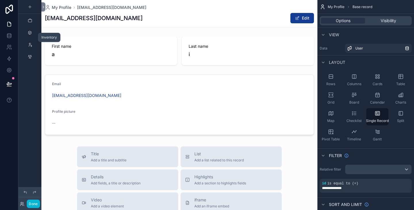
click at [31, 37] on div "scrollable content" at bounding box center [29, 32] width 7 height 9
click at [29, 207] on button "Done" at bounding box center [33, 204] width 13 height 8
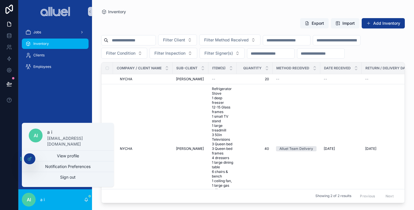
click at [47, 42] on span "Inventory" at bounding box center [41, 43] width 16 height 5
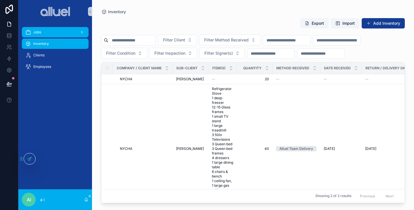
click at [60, 33] on div "Jobs" at bounding box center [55, 32] width 60 height 9
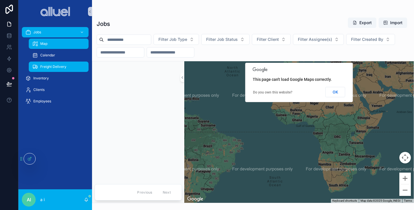
click at [56, 67] on span "Freight Delivery" at bounding box center [53, 66] width 26 height 5
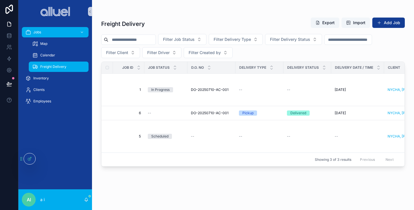
click at [72, 120] on div "Jobs Map Calendar Freight Delivery Inventory Clients Employees" at bounding box center [55, 106] width 74 height 166
click at [91, 10] on icon "scrollable content" at bounding box center [90, 11] width 4 height 4
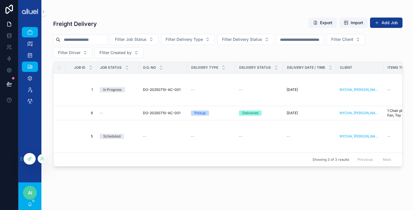
click at [29, 154] on div at bounding box center [30, 158] width 12 height 11
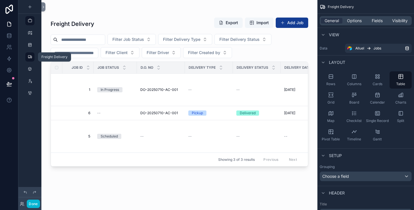
click at [33, 56] on div "scrollable content" at bounding box center [29, 56] width 7 height 9
click at [34, 57] on link "scrollable content" at bounding box center [29, 56] width 9 height 9
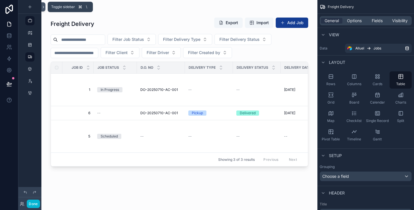
click at [43, 9] on icon at bounding box center [43, 7] width 4 height 4
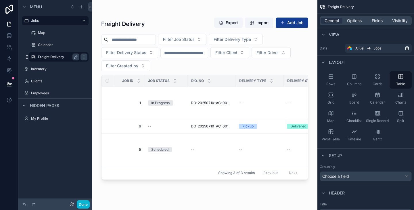
click at [83, 55] on icon "scrollable content" at bounding box center [84, 57] width 5 height 5
click at [98, 62] on icon at bounding box center [97, 63] width 5 height 5
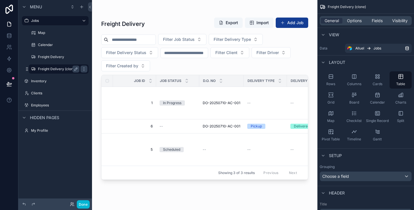
click at [62, 67] on label "Freight Delivery (clone)" at bounding box center [57, 69] width 39 height 5
click at [74, 67] on icon "scrollable content" at bounding box center [76, 69] width 5 height 5
click at [67, 71] on input "**********" at bounding box center [54, 69] width 32 height 7
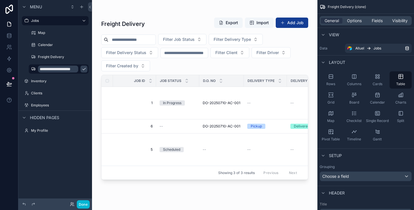
scroll to position [0, 8]
type input "**********"
click at [85, 68] on icon "scrollable content" at bounding box center [84, 69] width 5 height 5
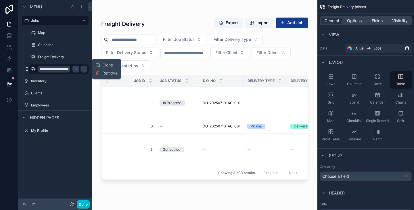
click at [77, 68] on icon "scrollable content" at bounding box center [75, 69] width 3 height 2
click at [32, 68] on icon "scrollable content" at bounding box center [33, 69] width 5 height 5
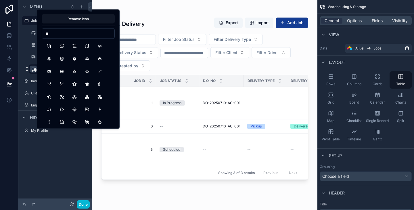
type input "*"
type input "*********"
click at [47, 45] on button "BuildingWarehouse" at bounding box center [49, 46] width 10 height 10
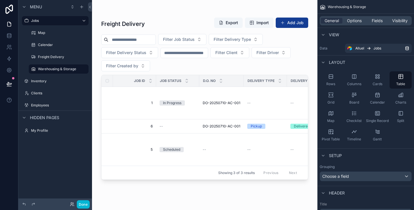
click at [116, 135] on div "scrollable content" at bounding box center [204, 101] width 225 height 203
click at [127, 24] on h1 "Freight Delivery" at bounding box center [123, 24] width 44 height 8
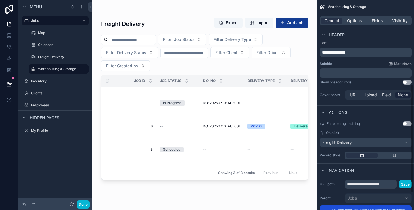
scroll to position [196, 0]
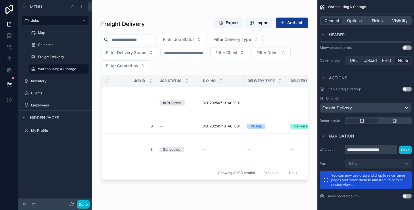
click at [393, 151] on input "**********" at bounding box center [371, 149] width 52 height 9
type input "**********"
click at [406, 150] on button "Save" at bounding box center [405, 150] width 13 height 8
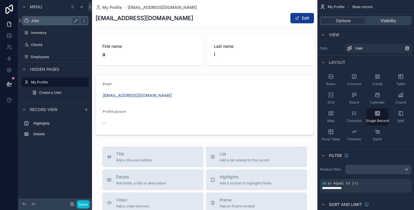
click at [41, 19] on label "Jobs" at bounding box center [54, 20] width 46 height 5
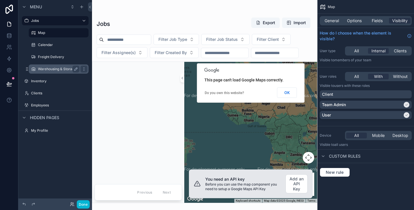
click at [46, 67] on label "Warehousing & Storage" at bounding box center [57, 69] width 39 height 5
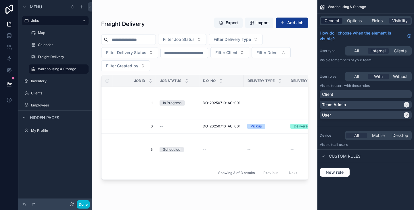
click at [331, 22] on span "General" at bounding box center [332, 21] width 14 height 6
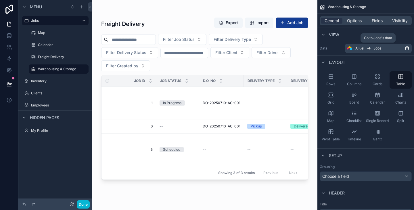
click at [394, 47] on div "Alluel Jobs" at bounding box center [380, 48] width 49 height 5
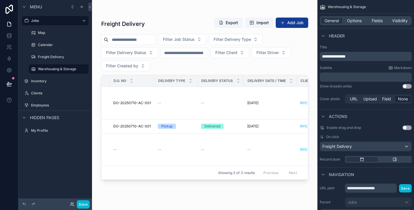
scroll to position [156, 0]
click at [351, 142] on div "Freight Delivery" at bounding box center [365, 146] width 91 height 9
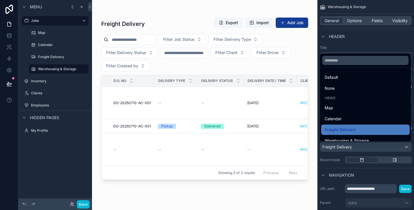
click at [351, 146] on div "scrollable content" at bounding box center [207, 105] width 414 height 210
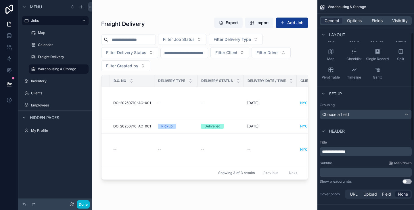
scroll to position [63, 0]
click at [343, 112] on div "Choose a field" at bounding box center [365, 113] width 91 height 9
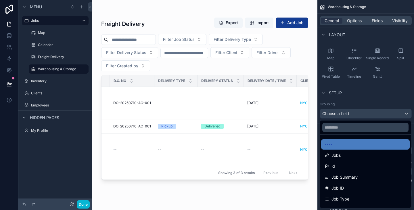
click at [343, 112] on div "scrollable content" at bounding box center [207, 105] width 414 height 210
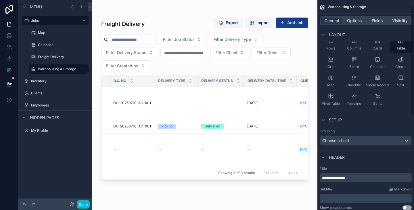
scroll to position [0, 0]
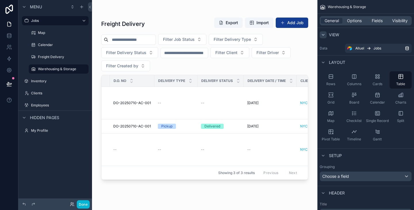
click at [324, 33] on icon "scrollable content" at bounding box center [323, 35] width 5 height 5
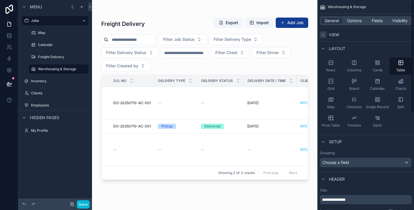
click at [324, 33] on icon "scrollable content" at bounding box center [323, 35] width 5 height 5
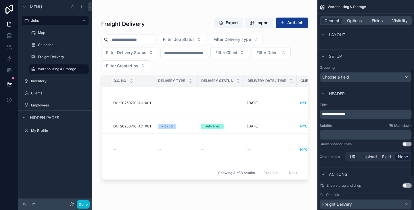
scroll to position [196, 0]
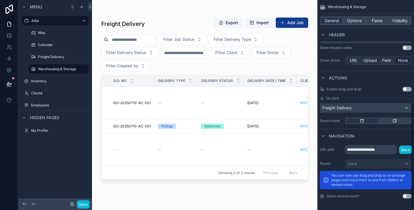
click at [372, 108] on div "Freight Delivery" at bounding box center [365, 107] width 91 height 9
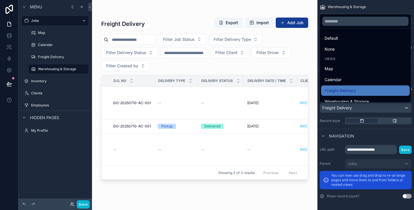
click at [372, 108] on div "scrollable content" at bounding box center [207, 105] width 414 height 210
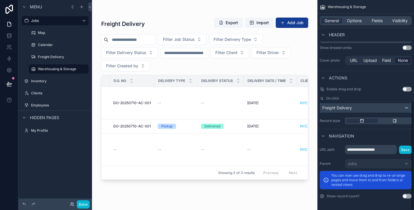
click at [372, 108] on div "Freight Delivery" at bounding box center [365, 107] width 91 height 9
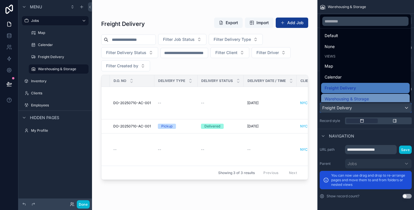
scroll to position [6, 0]
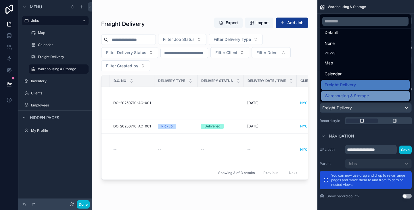
click at [368, 100] on div "Warehousing & Storage" at bounding box center [365, 96] width 89 height 10
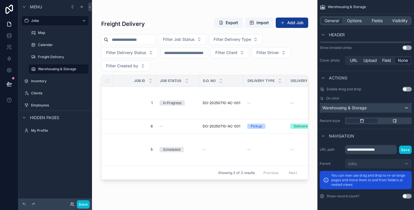
click at [366, 106] on span "Warehousing & Storage" at bounding box center [344, 108] width 44 height 6
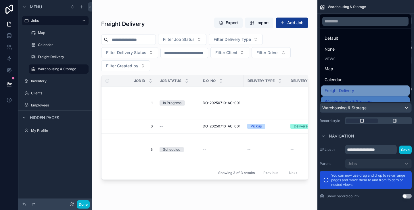
click at [361, 91] on div "Freight Delivery" at bounding box center [366, 90] width 82 height 7
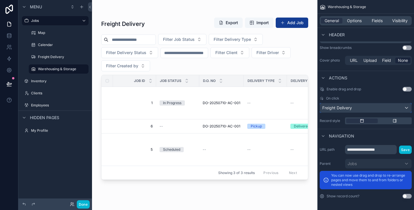
click at [362, 107] on div "Freight Delivery" at bounding box center [365, 107] width 91 height 9
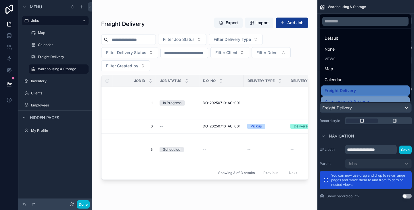
click at [357, 102] on span "Warehousing & Storage" at bounding box center [347, 101] width 44 height 7
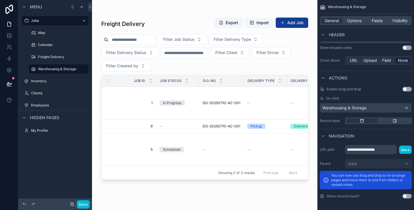
click at [334, 97] on span "On click" at bounding box center [332, 98] width 13 height 5
click at [362, 111] on div "Warehousing & Storage" at bounding box center [365, 107] width 91 height 9
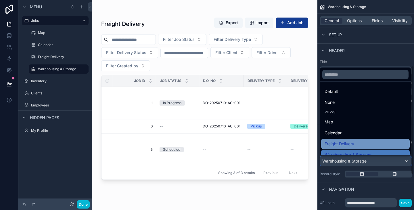
scroll to position [0, 0]
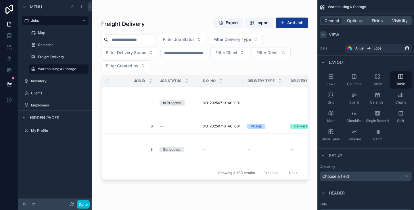
click at [356, 150] on div "scrollable content" at bounding box center [207, 105] width 414 height 210
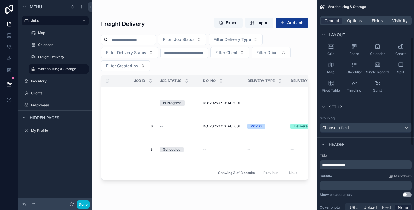
scroll to position [196, 0]
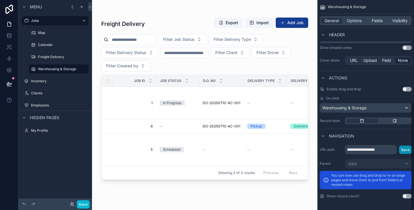
click at [405, 149] on button "Save" at bounding box center [405, 150] width 13 height 8
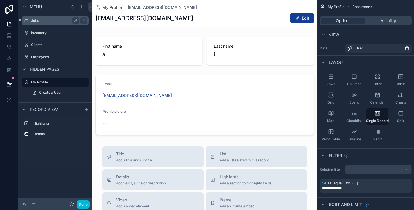
click at [80, 20] on div "scrollable content" at bounding box center [83, 20] width 8 height 9
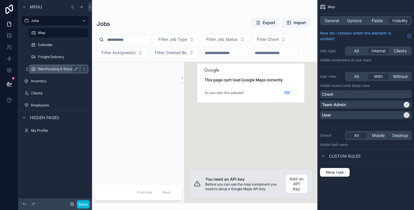
click at [54, 68] on label "Warehousing & Storage" at bounding box center [57, 69] width 39 height 5
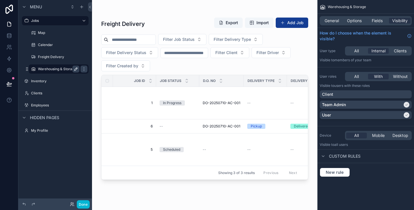
click at [77, 69] on icon "scrollable content" at bounding box center [75, 69] width 3 height 3
click at [128, 21] on h1 "Freight Delivery" at bounding box center [123, 24] width 44 height 8
click at [130, 23] on h1 "Freight Delivery" at bounding box center [123, 24] width 44 height 8
click at [331, 18] on span "General" at bounding box center [332, 21] width 14 height 6
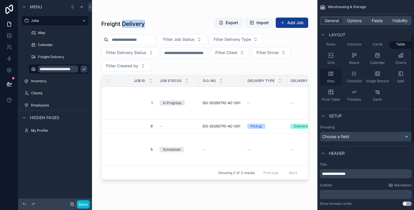
scroll to position [93, 0]
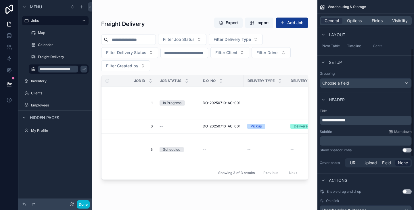
click at [343, 123] on p "**********" at bounding box center [366, 120] width 89 height 6
click at [356, 130] on div "Subtitle Markdown" at bounding box center [366, 131] width 92 height 5
click at [349, 116] on div "**********" at bounding box center [366, 120] width 92 height 9
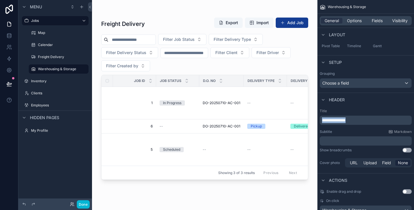
click at [349, 116] on div "**********" at bounding box center [366, 120] width 92 height 9
click at [346, 122] on span "**********" at bounding box center [334, 120] width 24 height 4
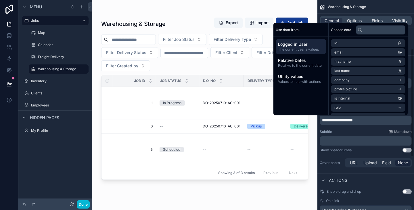
click at [349, 131] on div "Subtitle Markdown" at bounding box center [366, 131] width 92 height 5
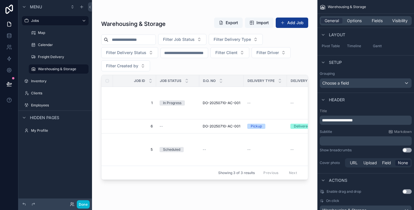
click at [377, 120] on p "**********" at bounding box center [366, 120] width 89 height 6
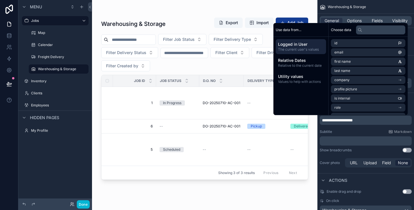
click at [365, 127] on div "**********" at bounding box center [366, 138] width 97 height 64
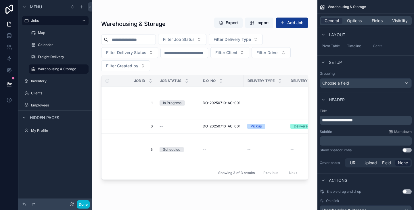
click at [364, 101] on div "Header" at bounding box center [366, 100] width 97 height 14
click at [369, 124] on div "**********" at bounding box center [366, 120] width 92 height 9
click at [373, 123] on p "**********" at bounding box center [366, 120] width 89 height 6
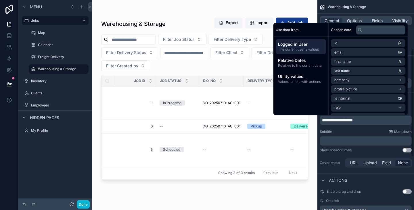
click at [371, 128] on div "**********" at bounding box center [366, 138] width 97 height 64
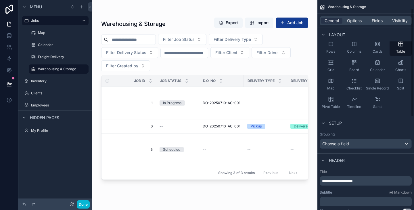
scroll to position [16, 0]
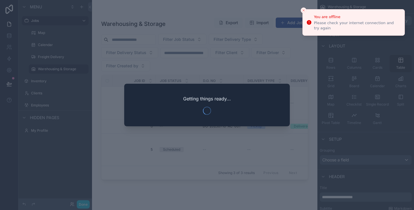
click at [303, 12] on icon "Close toast" at bounding box center [303, 10] width 3 height 3
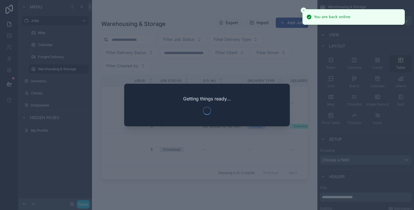
click at [303, 12] on icon "Close toast" at bounding box center [303, 10] width 3 height 3
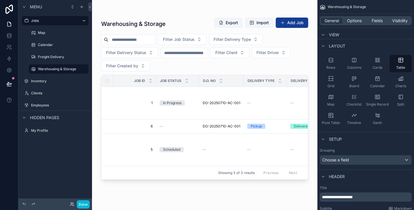
click at [233, 5] on div "Warehousing & Storage Export Import Add Job Filter Job Status Filter Delivery T…" at bounding box center [204, 101] width 225 height 203
click at [199, 9] on div "Warehousing & Storage Export Import Add Job Filter Job Status Filter Delivery T…" at bounding box center [204, 101] width 225 height 203
drag, startPoint x: 99, startPoint y: 24, endPoint x: 194, endPoint y: 24, distance: 94.6
click at [194, 24] on div "Warehousing & Storage Export Import Add Job Filter Job Status Filter Delivery T…" at bounding box center [204, 101] width 225 height 203
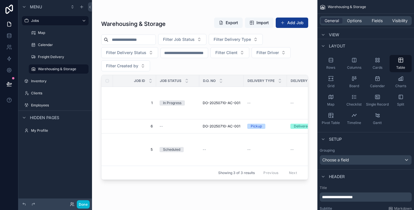
click at [95, 43] on div "Warehousing & Storage Export Import Add Job Filter Job Status Filter Delivery T…" at bounding box center [204, 101] width 225 height 203
click at [70, 171] on div "Menu Jobs Map Calendar Freight Delivery Warehousing & Storage Inventory Clients…" at bounding box center [55, 101] width 74 height 203
